Goal: Transaction & Acquisition: Purchase product/service

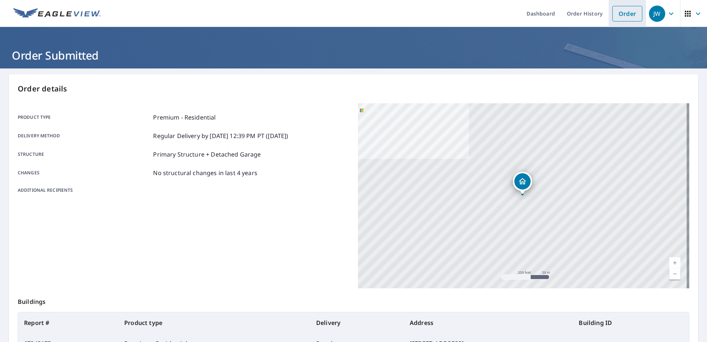
drag, startPoint x: 623, startPoint y: 17, endPoint x: 617, endPoint y: 11, distance: 8.1
click at [623, 17] on link "Order" at bounding box center [627, 14] width 30 height 16
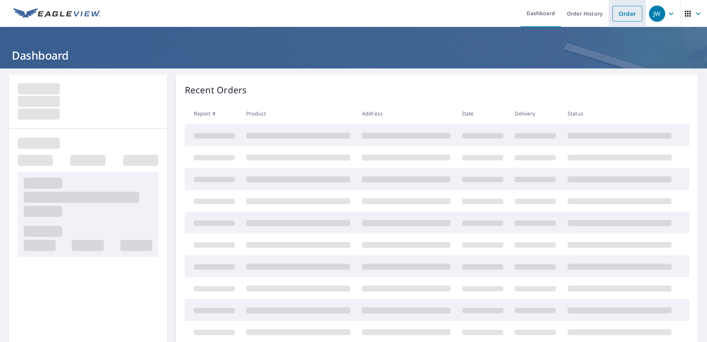
click at [620, 14] on link "Order" at bounding box center [627, 14] width 30 height 16
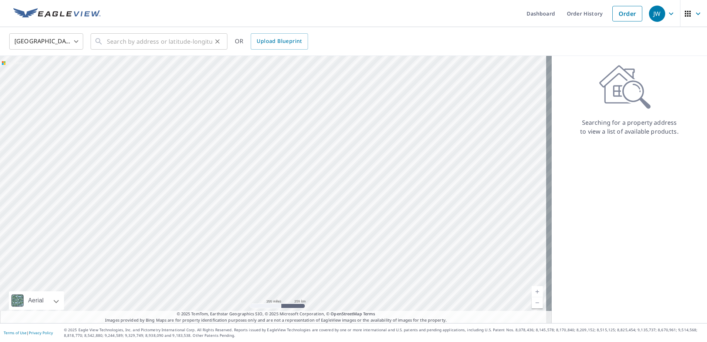
click at [103, 40] on icon at bounding box center [98, 41] width 9 height 9
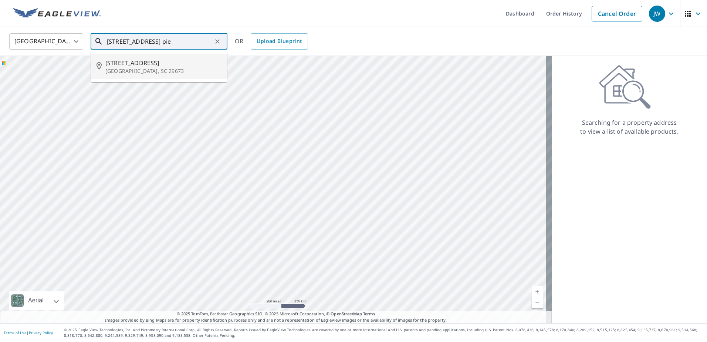
click at [134, 81] on ul "[STREET_ADDRESS]" at bounding box center [159, 66] width 137 height 31
click at [137, 71] on p "[GEOGRAPHIC_DATA], SC 29673" at bounding box center [163, 70] width 116 height 7
type input "[STREET_ADDRESS]"
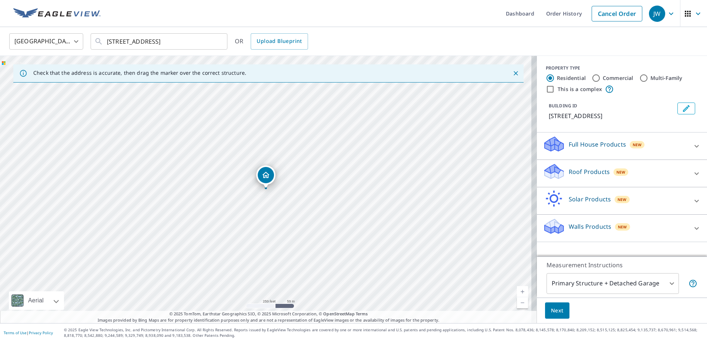
click at [569, 170] on p "Roof Products" at bounding box center [589, 171] width 41 height 9
